Goal: Check status

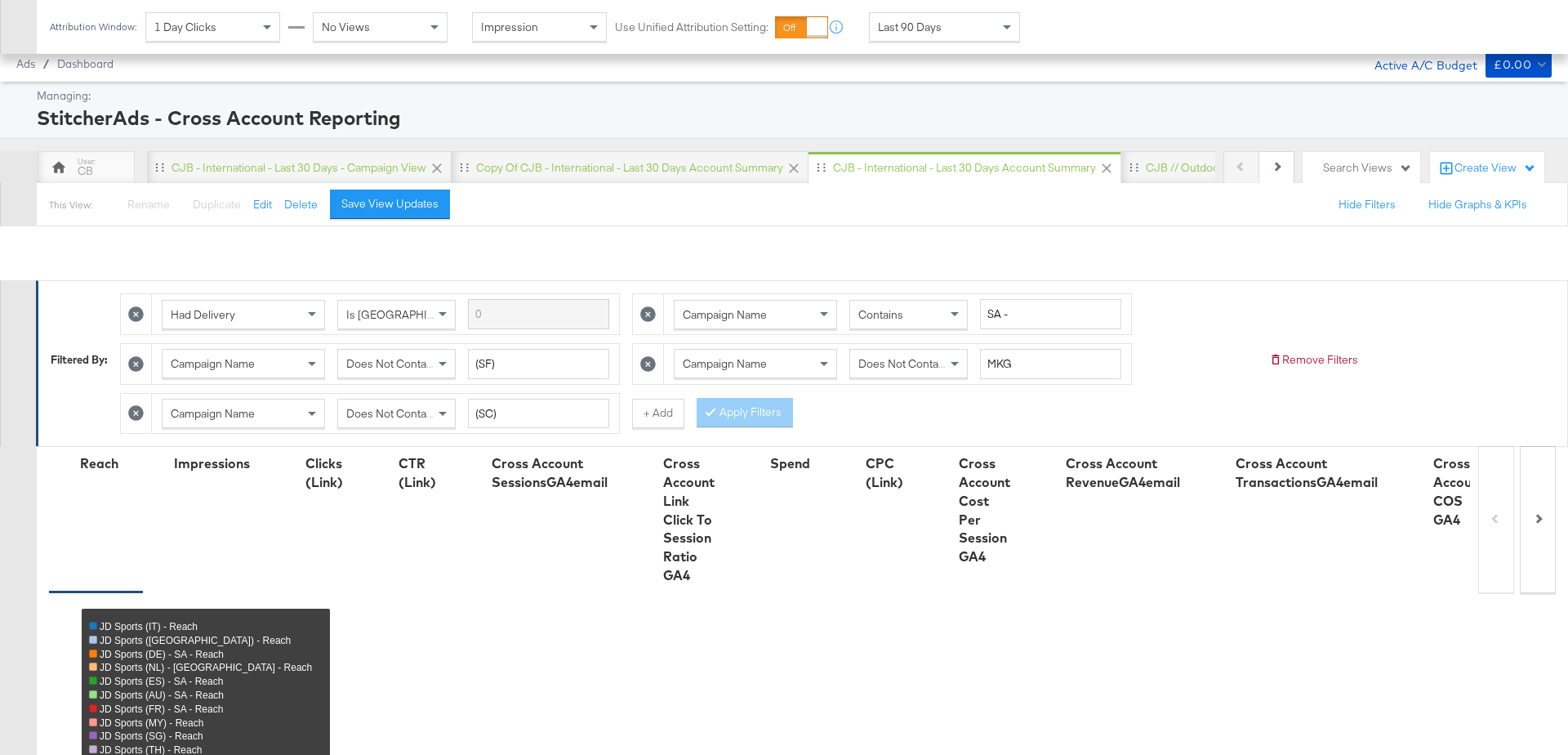
scroll to position [848, 0]
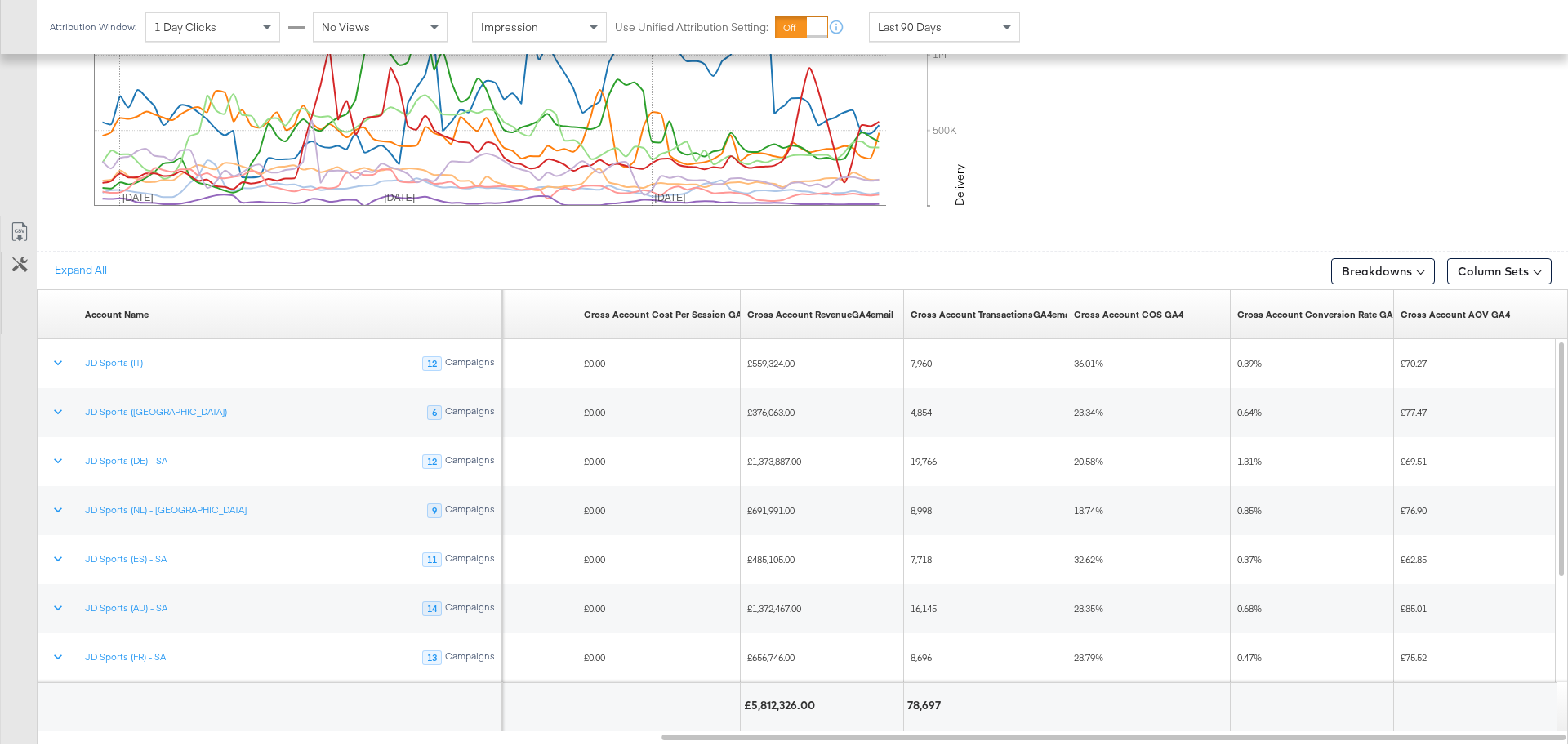
click at [987, 13] on div "Last 90 Days" at bounding box center [944, 27] width 149 height 27
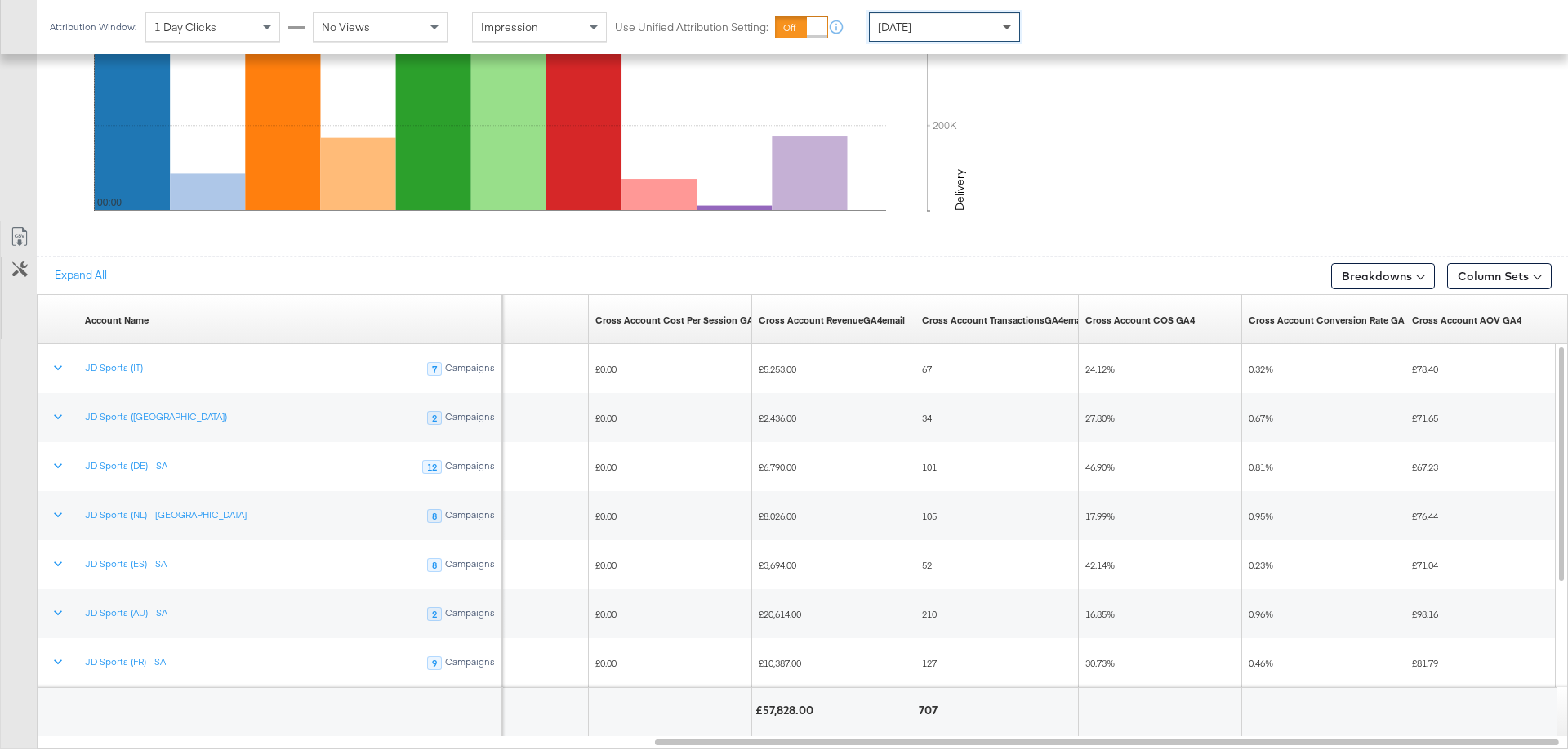
scroll to position [867, 0]
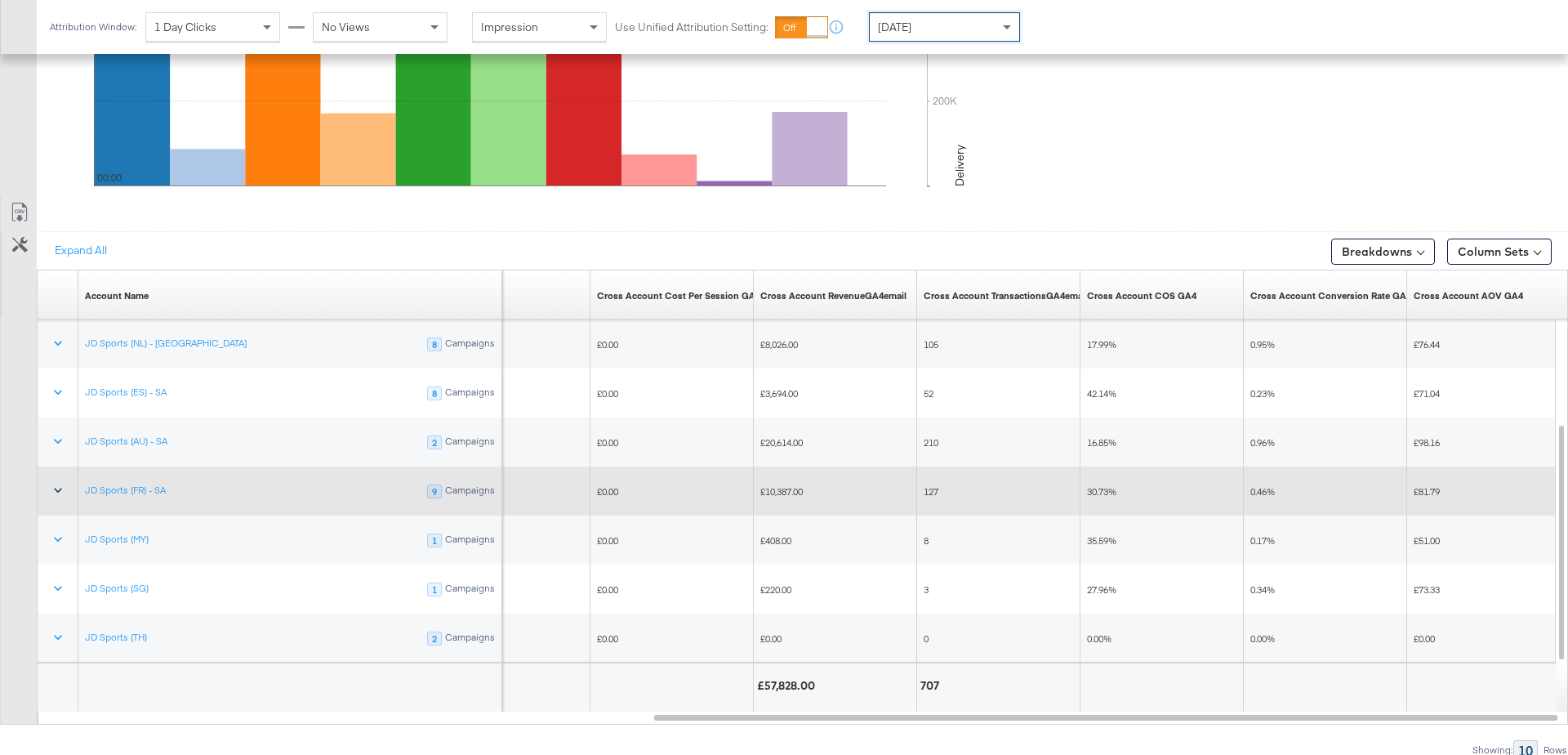
click at [54, 484] on icon at bounding box center [58, 490] width 17 height 17
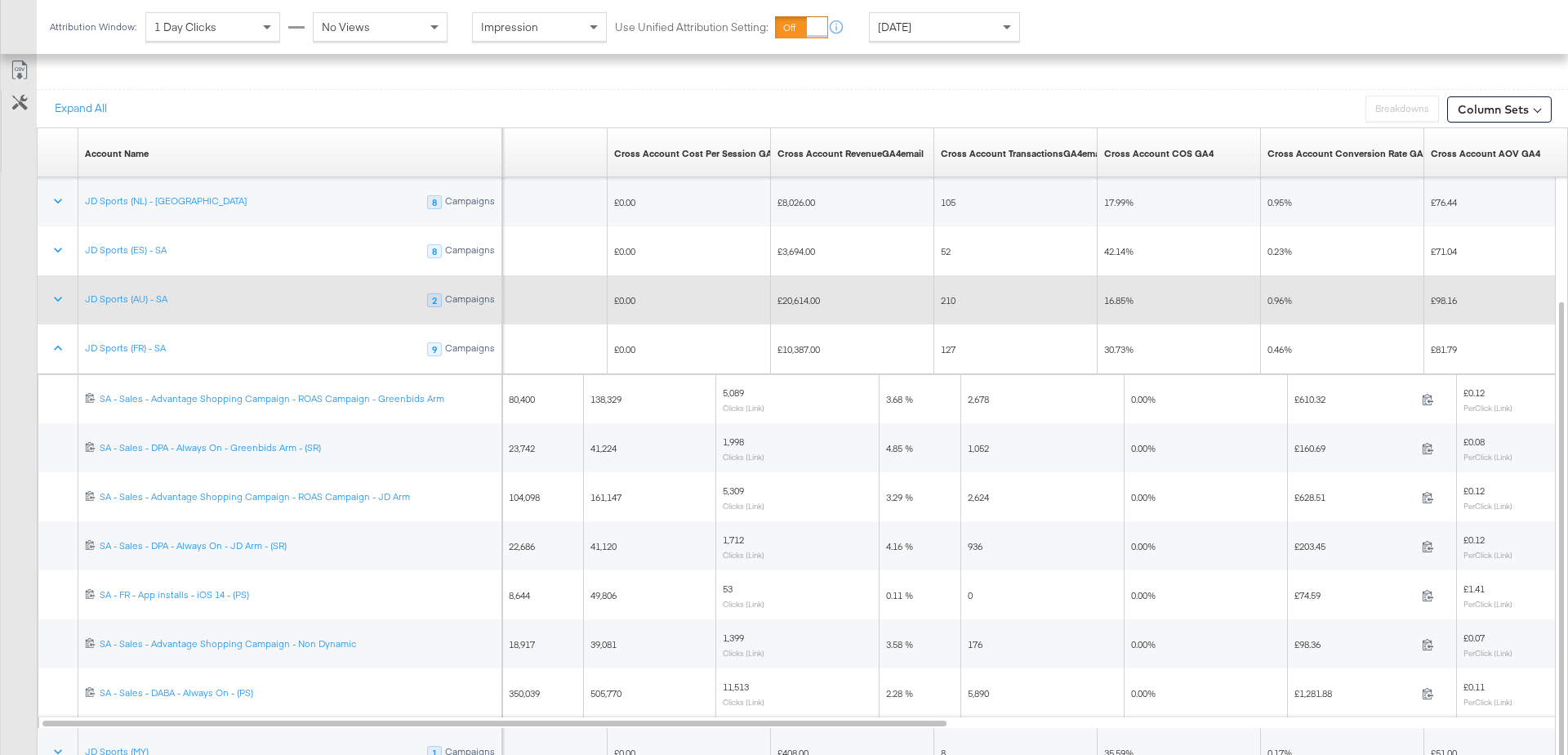
scroll to position [1032, 0]
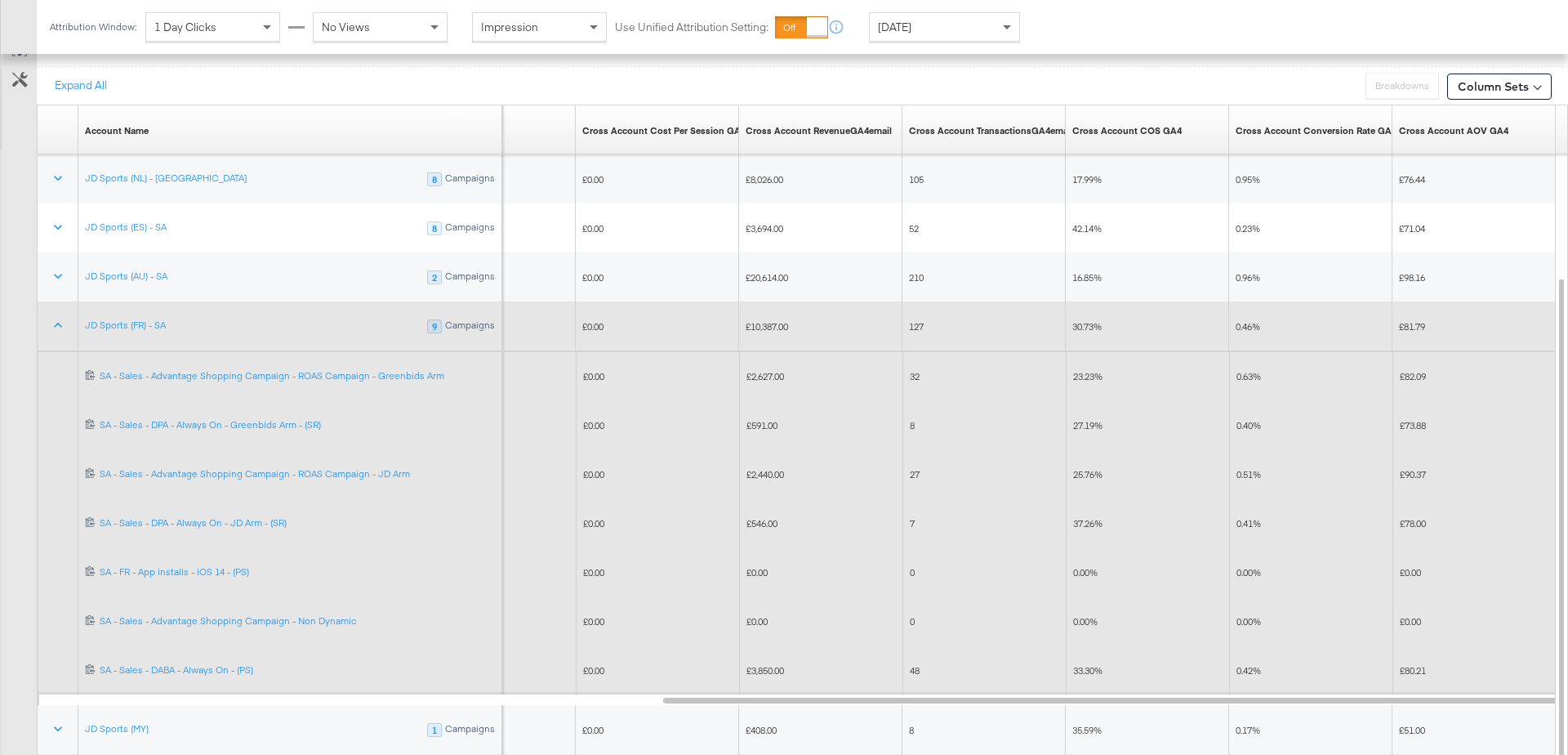
click at [756, 471] on span "£2,440.00" at bounding box center [765, 473] width 37 height 12
click at [762, 370] on span "£2,627.00" at bounding box center [765, 375] width 37 height 12
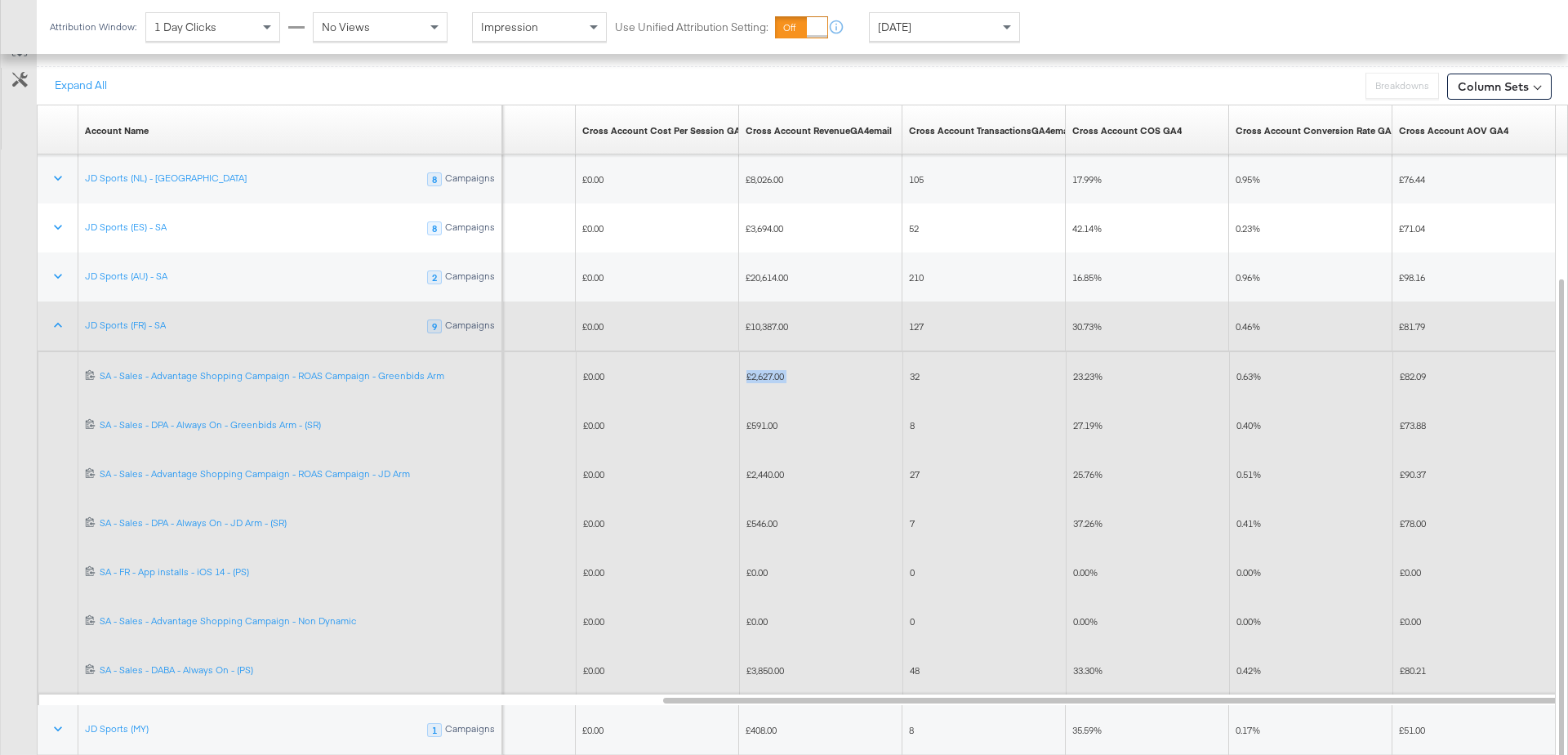
click at [762, 370] on span "£2,627.00" at bounding box center [765, 375] width 37 height 12
click at [762, 517] on span "£546.00" at bounding box center [762, 522] width 31 height 12
click at [767, 468] on span "£2,440.00" at bounding box center [765, 473] width 37 height 12
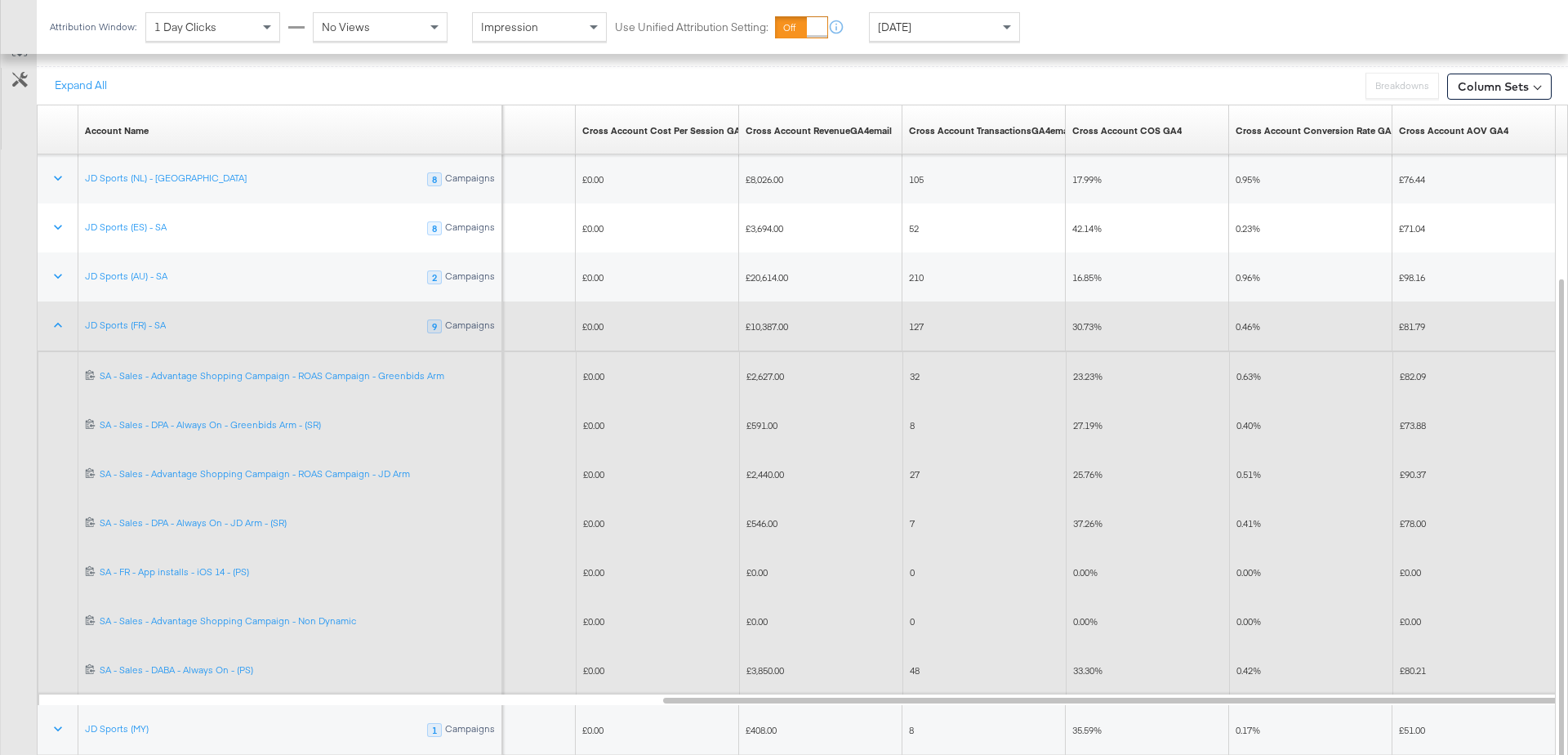
click at [767, 468] on span "£2,440.00" at bounding box center [765, 473] width 37 height 12
click at [757, 419] on span "£591.00" at bounding box center [762, 424] width 31 height 12
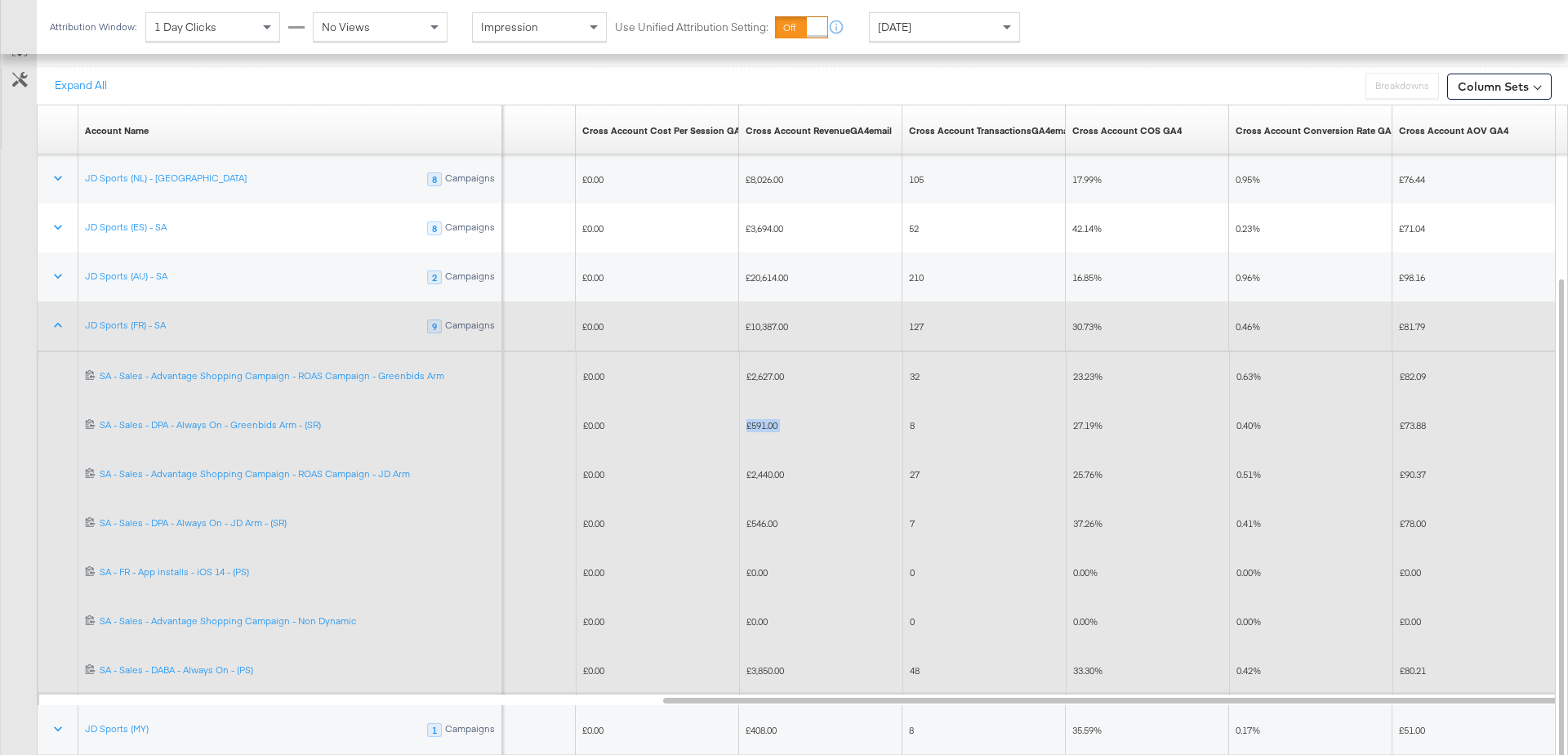
click at [768, 370] on span "£2,627.00" at bounding box center [765, 375] width 37 height 12
click at [60, 322] on icon at bounding box center [58, 325] width 8 height 5
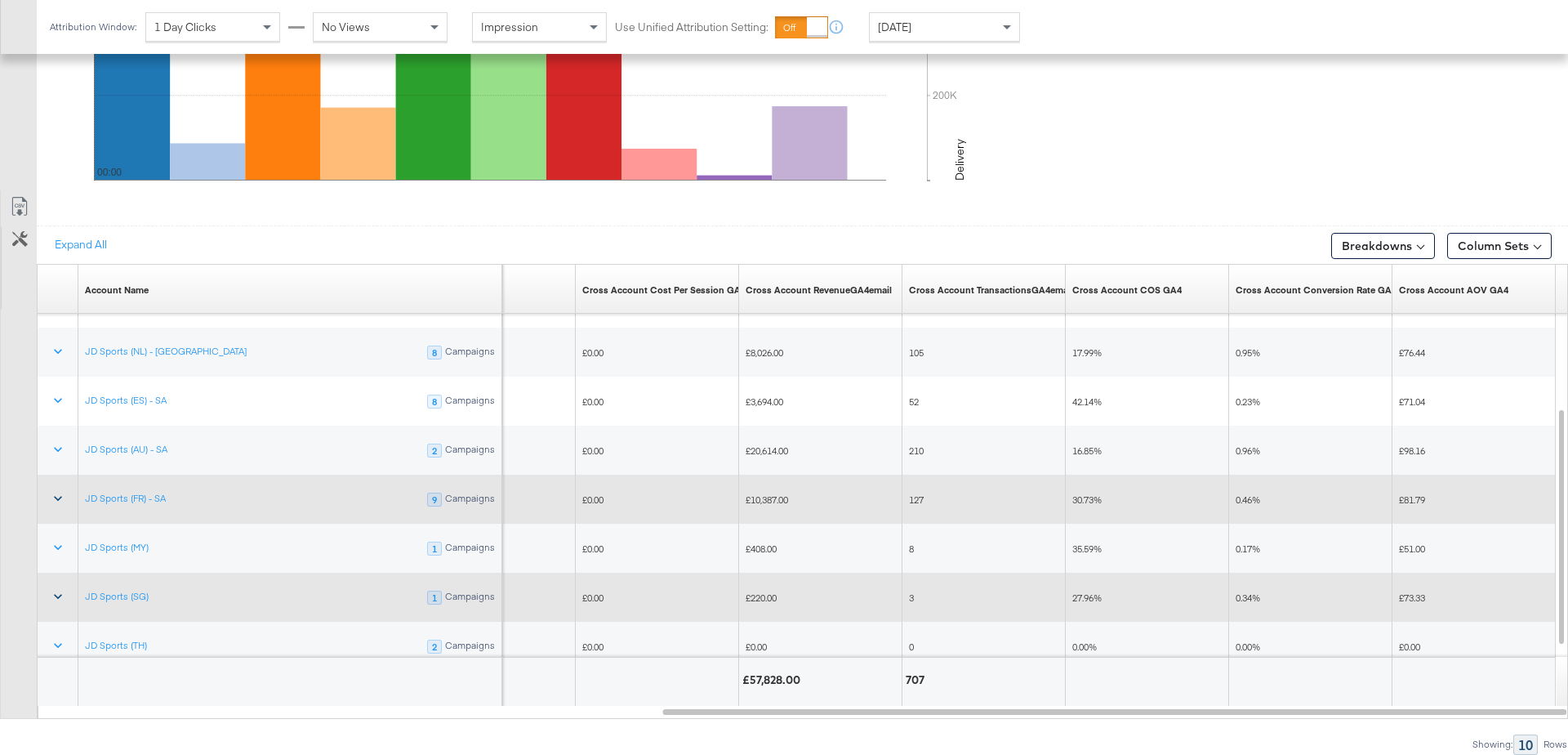
scroll to position [867, 0]
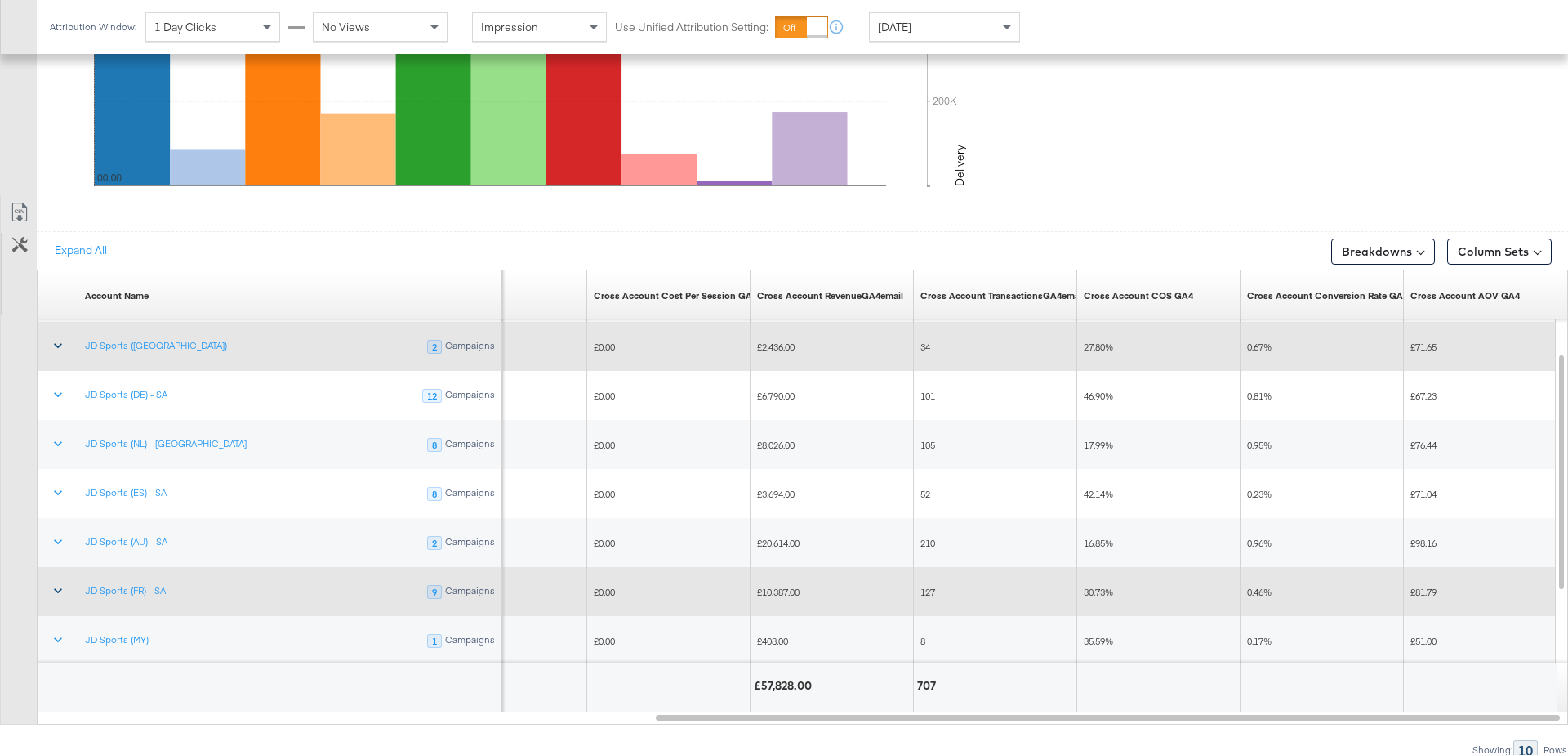
click at [61, 342] on icon at bounding box center [58, 346] width 17 height 17
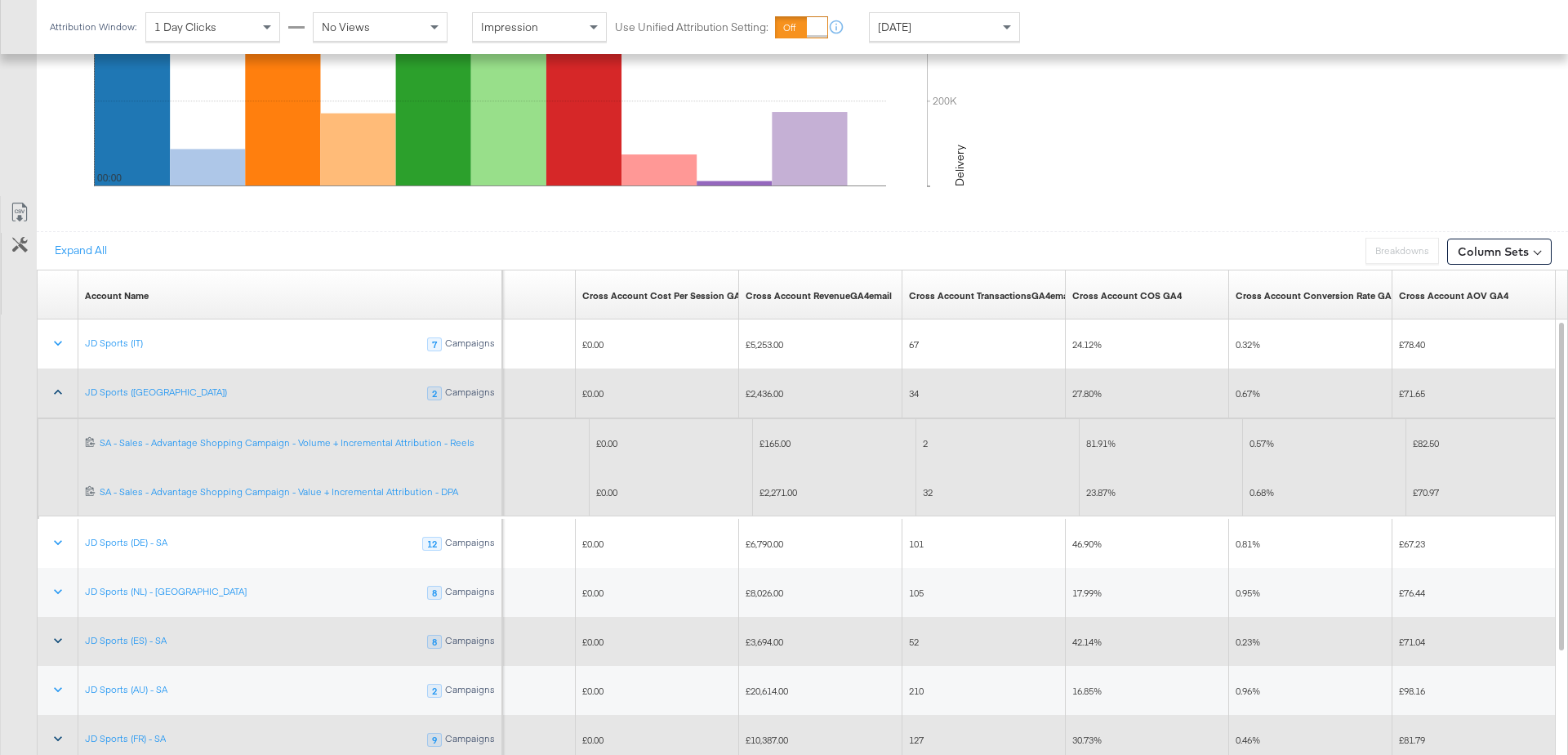
click at [54, 388] on icon at bounding box center [58, 392] width 17 height 17
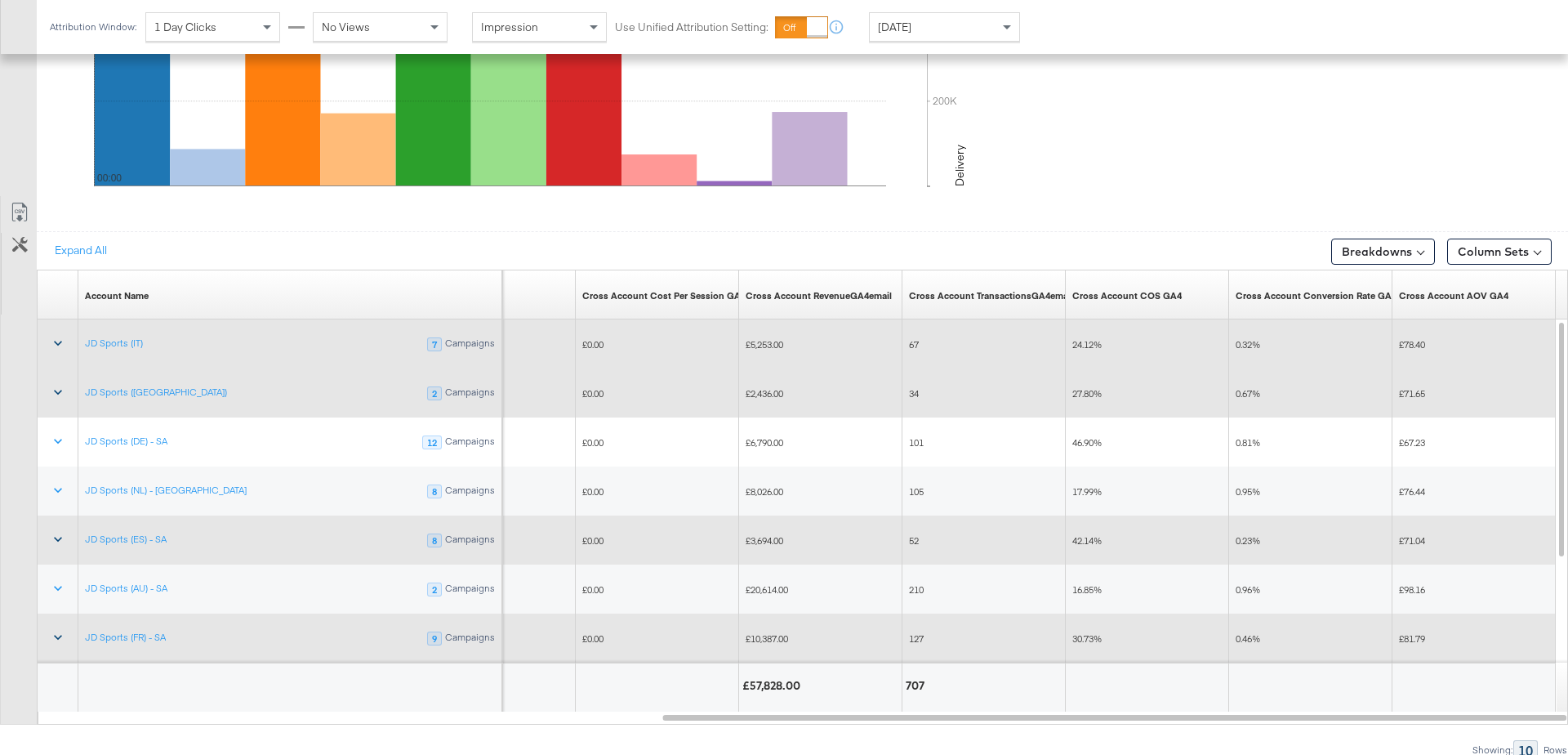
click at [57, 343] on icon at bounding box center [58, 343] width 17 height 17
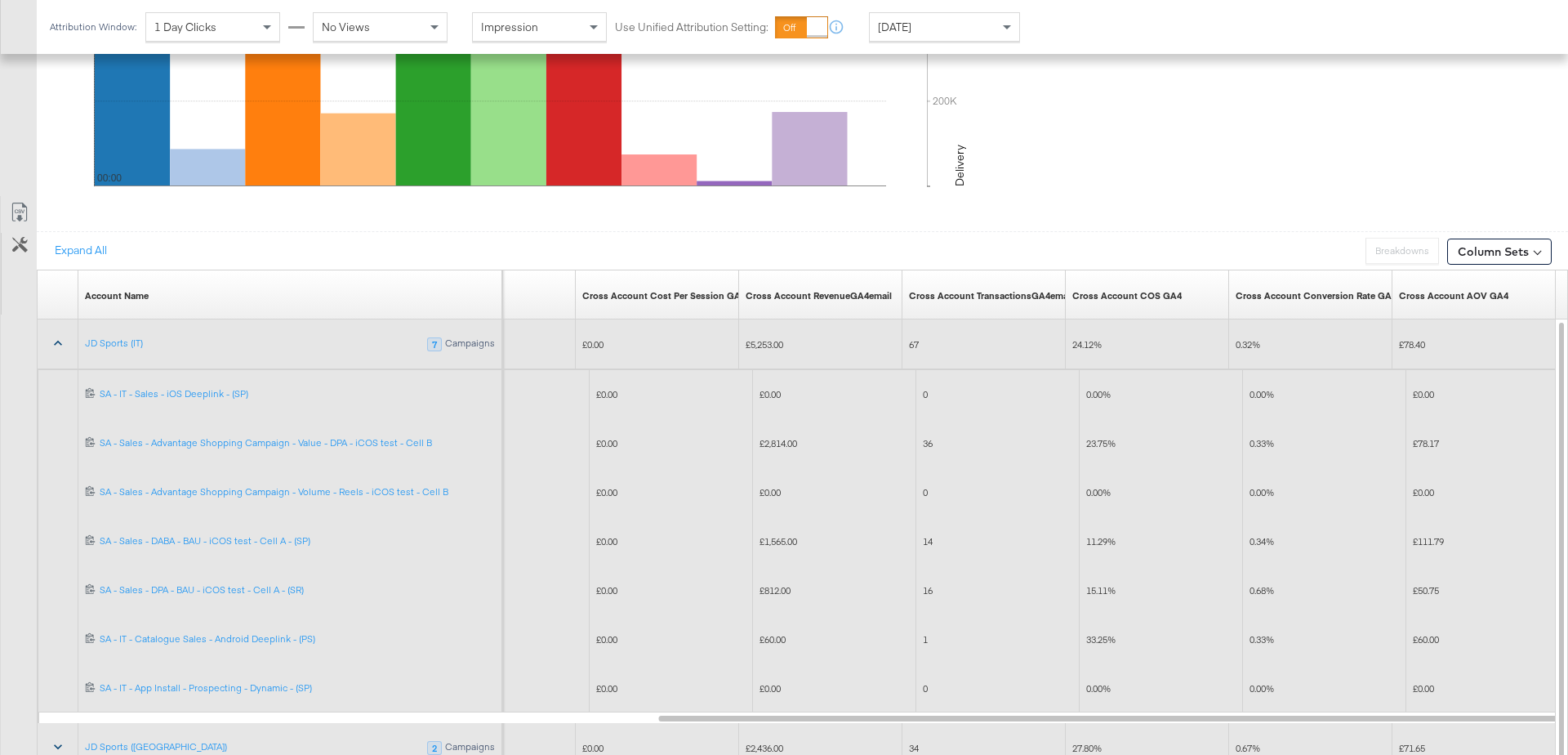
click at [55, 336] on icon at bounding box center [58, 343] width 17 height 17
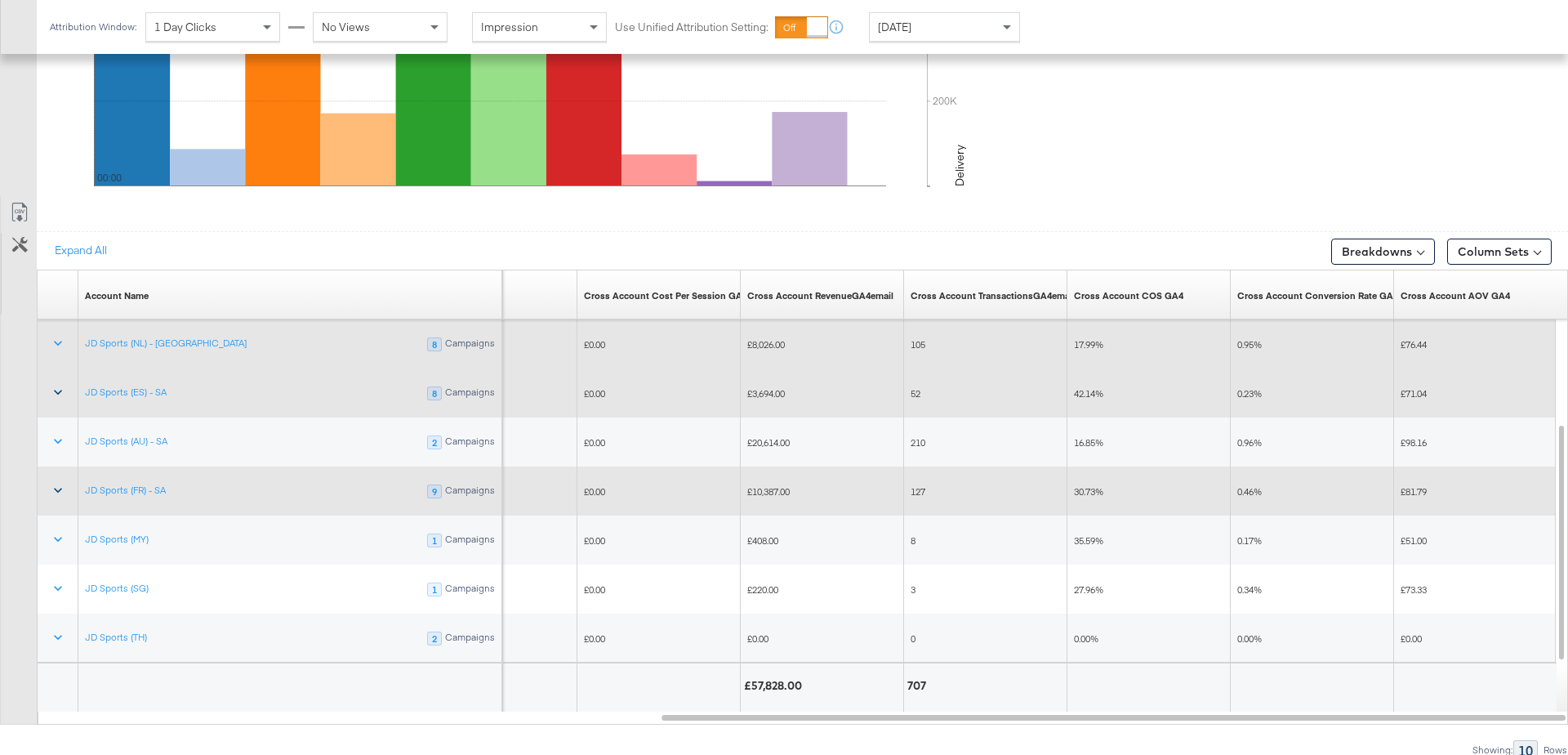
click at [1103, 338] on span "17.99%" at bounding box center [1088, 344] width 29 height 12
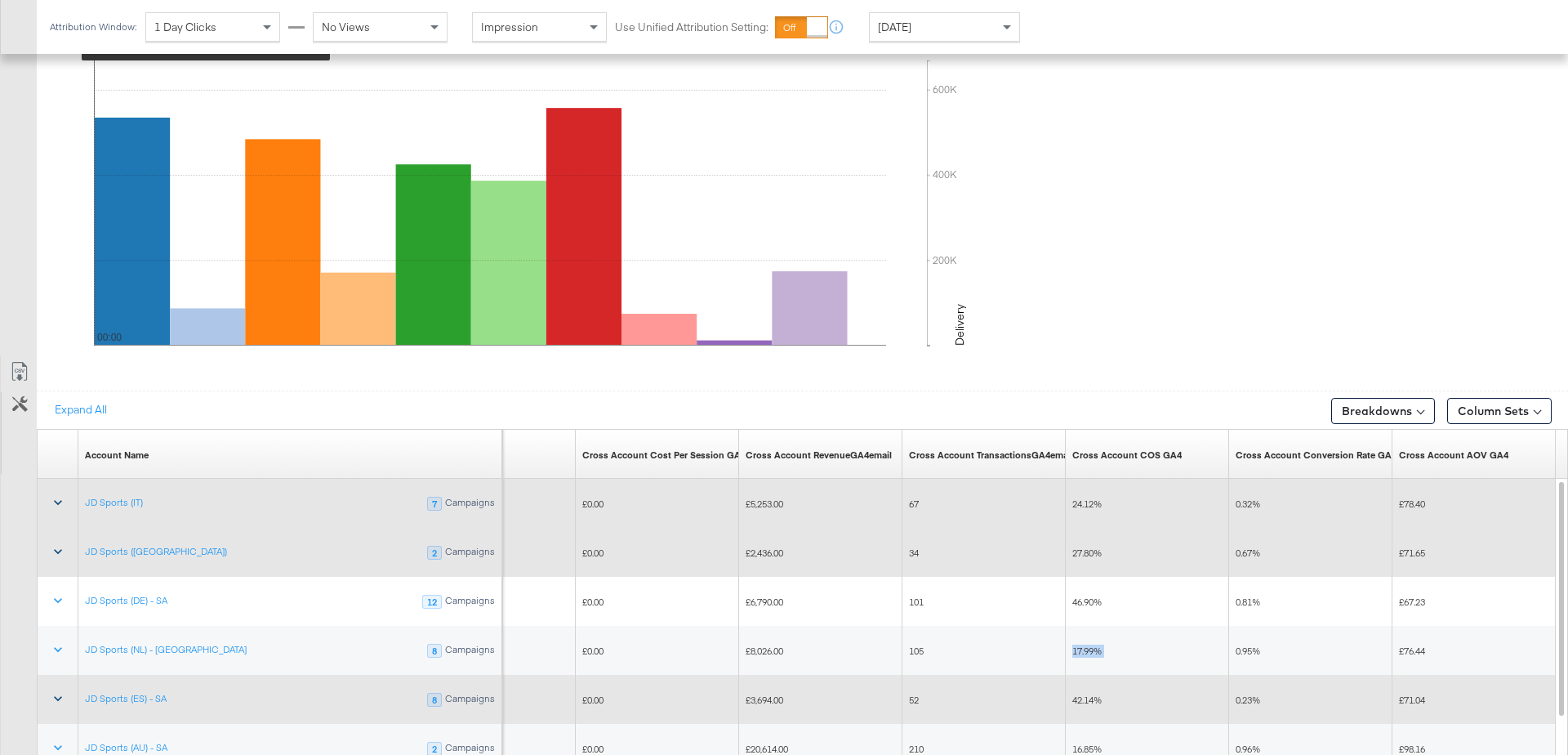
scroll to position [0, 0]
